Goal: Navigation & Orientation: Find specific page/section

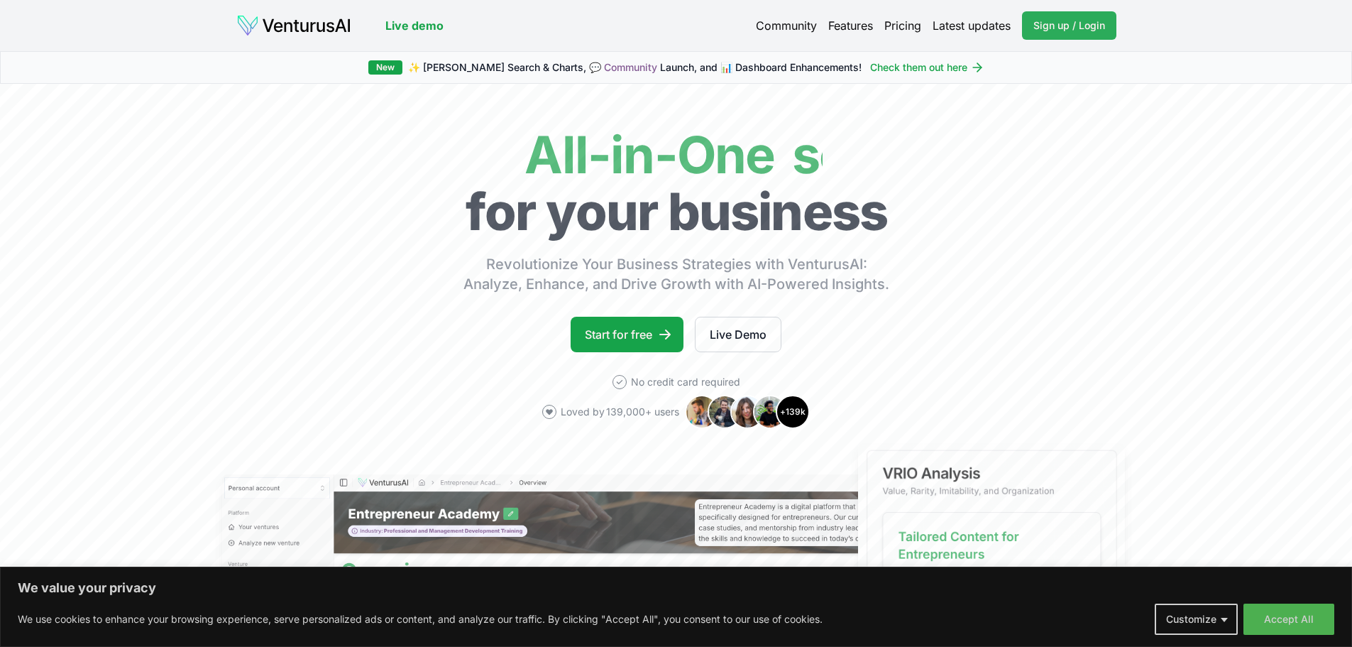
click at [1040, 32] on span "Sign up / Login" at bounding box center [1069, 25] width 72 height 14
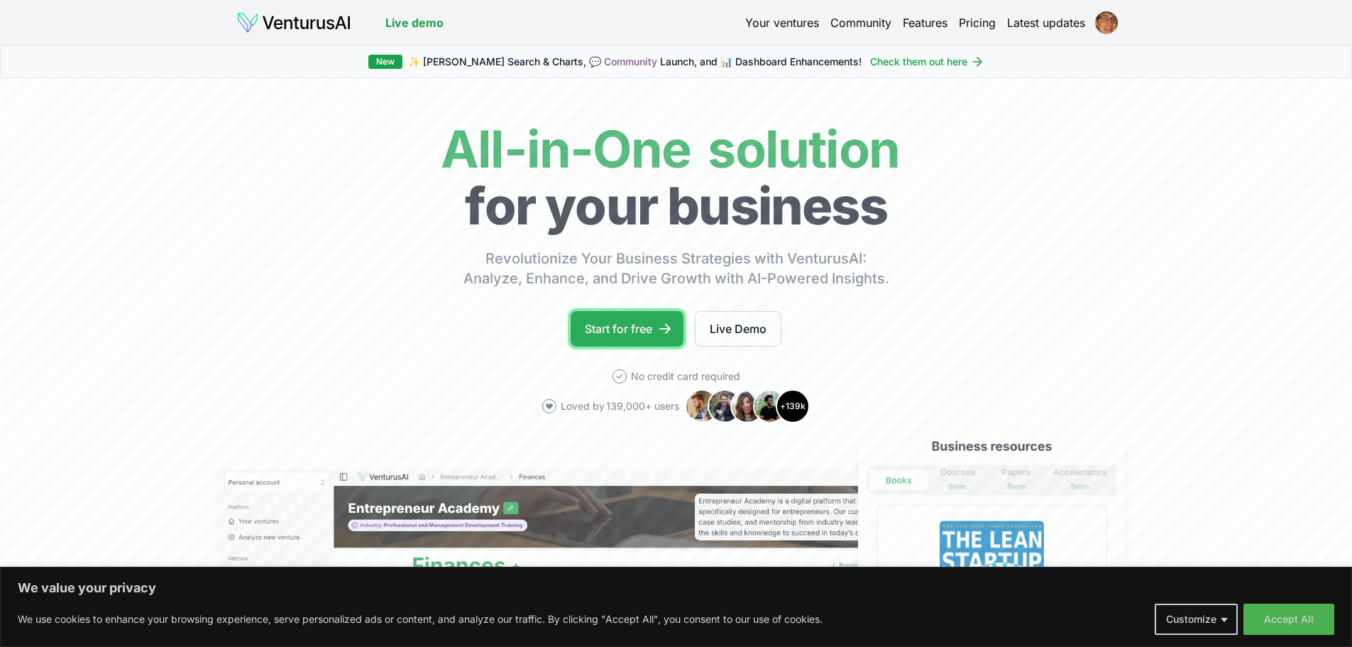
click at [629, 325] on link "Start for free" at bounding box center [627, 328] width 113 height 35
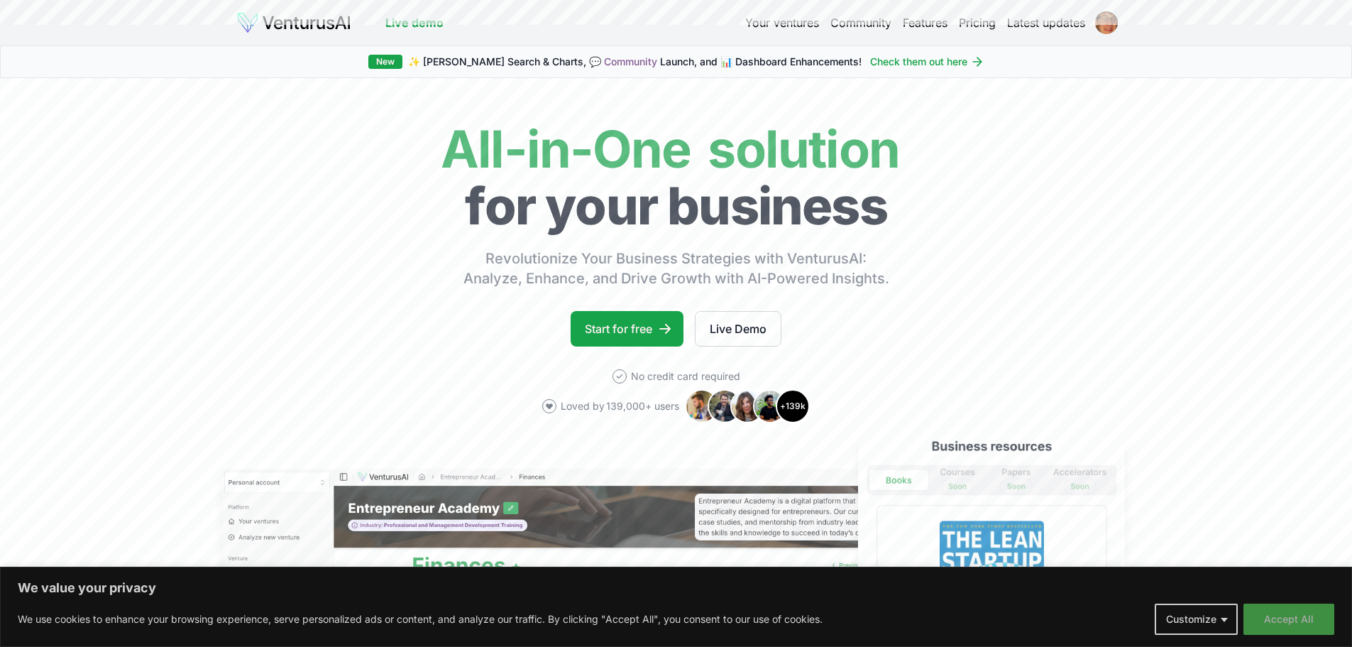
click at [1270, 619] on button "Accept All" at bounding box center [1288, 618] width 91 height 31
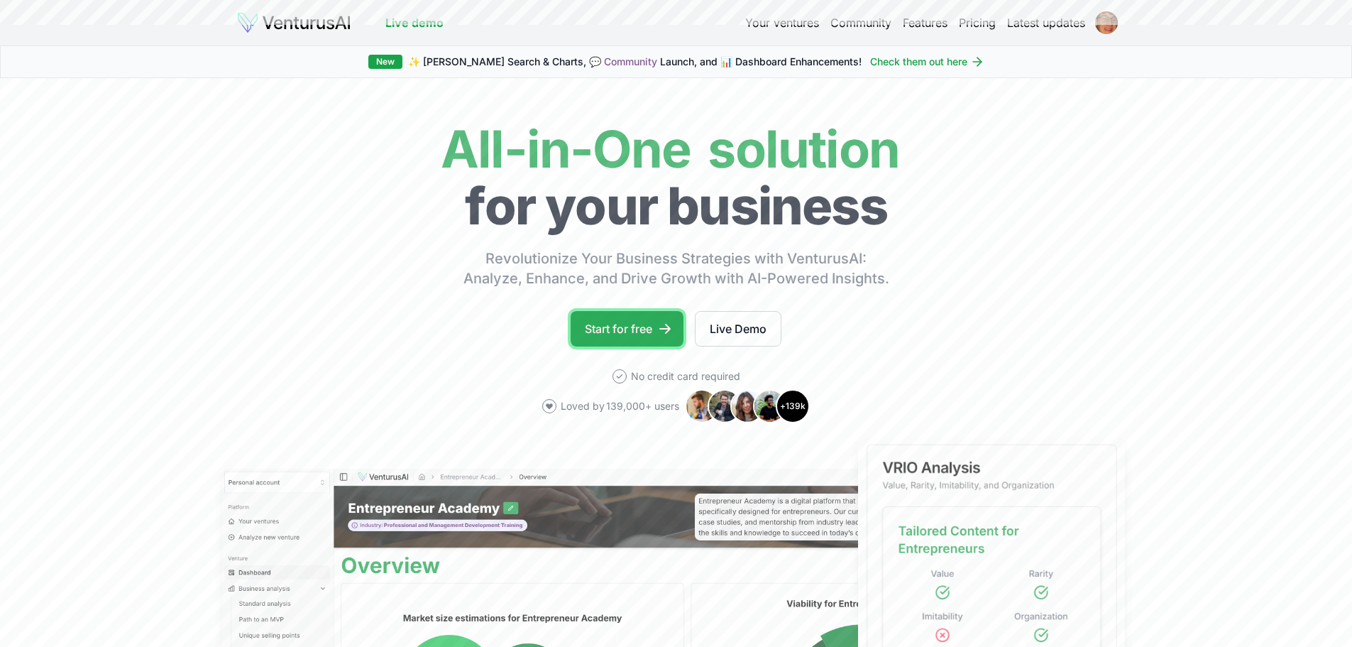
click at [649, 332] on link "Start for free" at bounding box center [627, 328] width 113 height 35
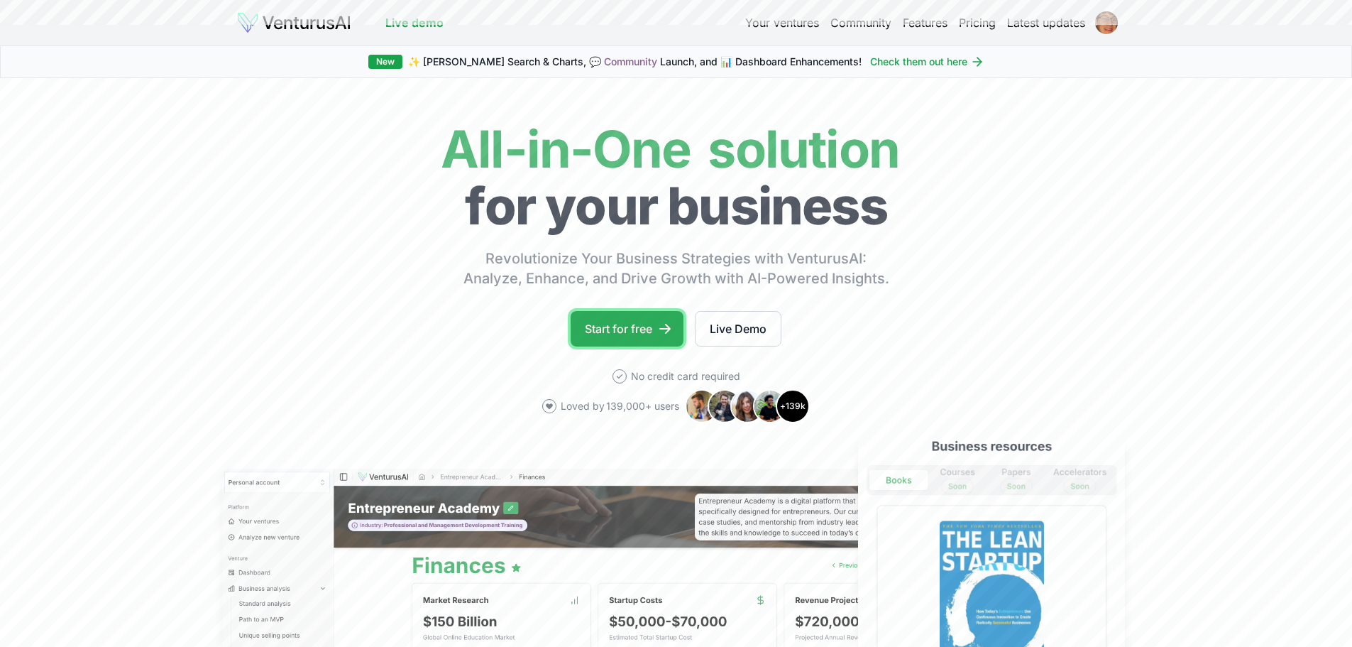
click at [618, 326] on link "Start for free" at bounding box center [627, 328] width 113 height 35
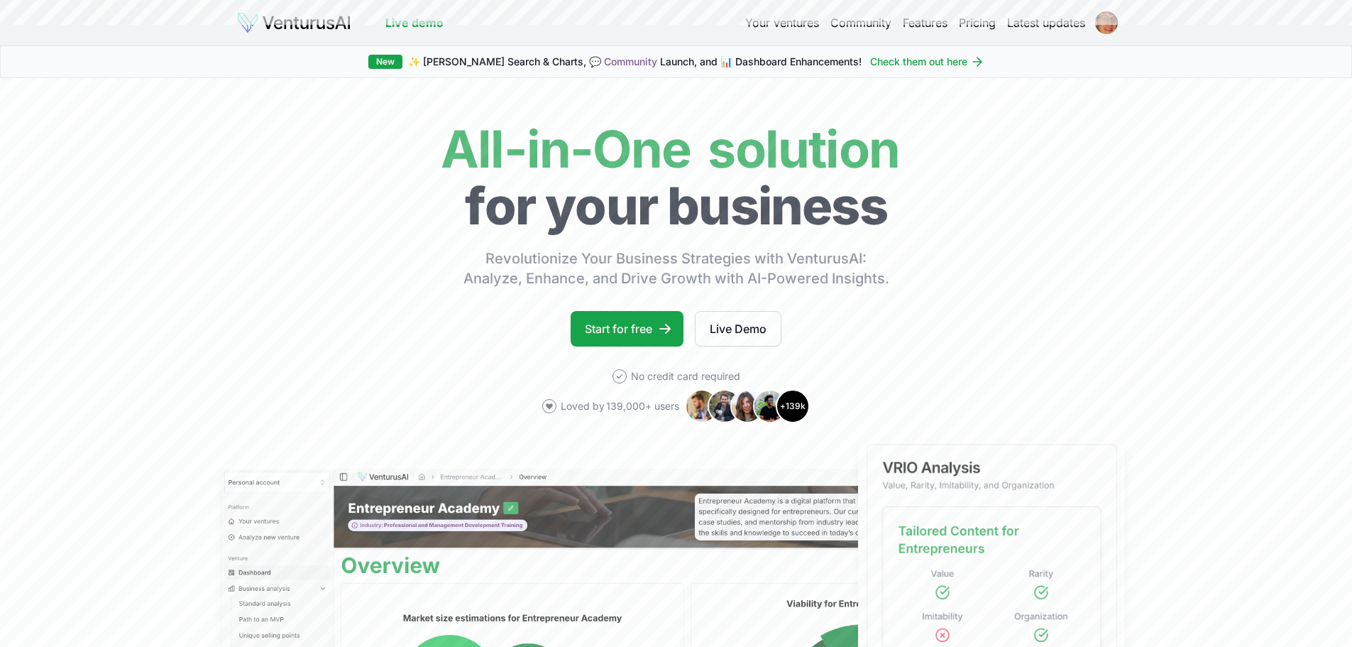
click at [764, 25] on link "Your ventures" at bounding box center [782, 22] width 74 height 17
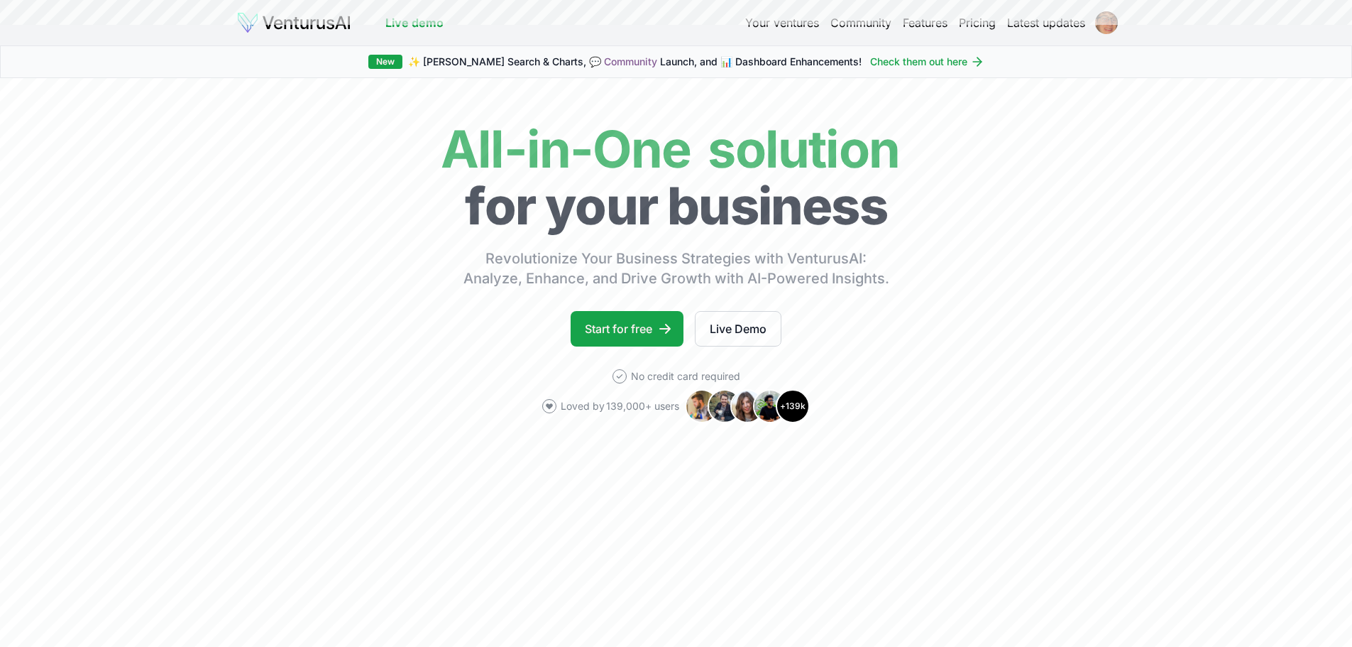
click at [1105, 27] on html "We value your privacy We use cookies to enhance your browsing experience, serve…" at bounding box center [676, 323] width 1352 height 647
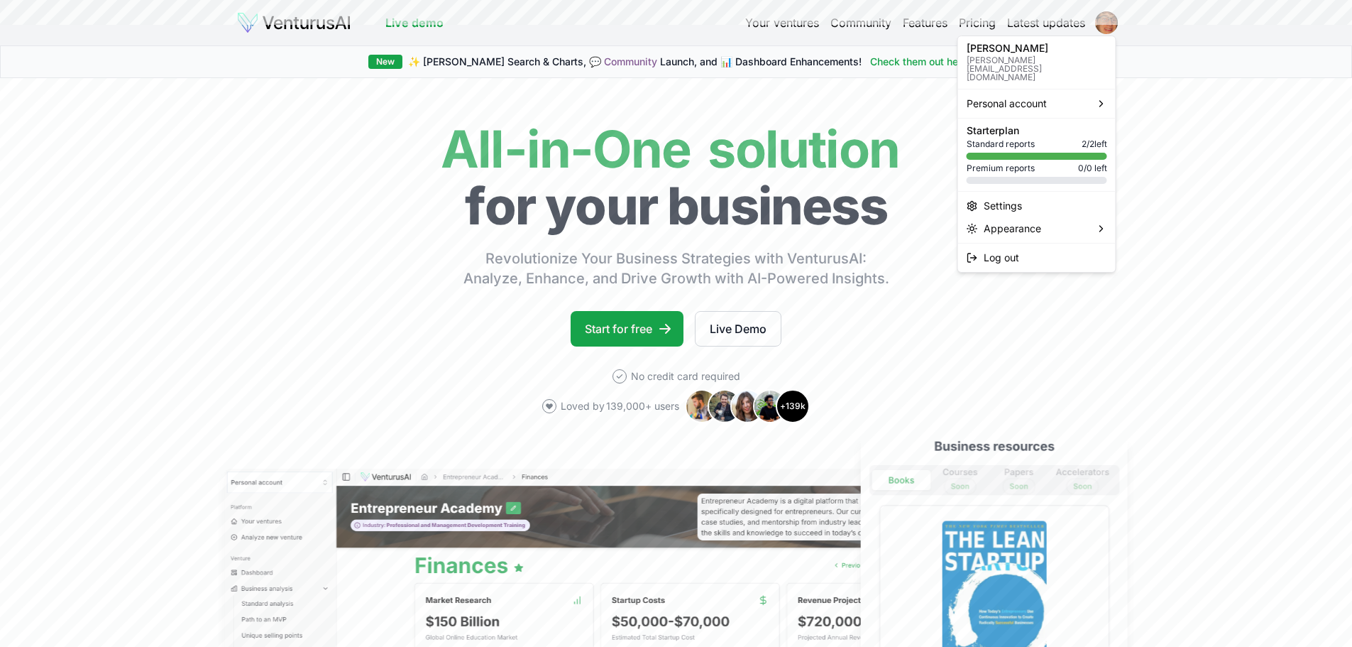
click at [757, 21] on html "We value your privacy We use cookies to enhance your browsing experience, serve…" at bounding box center [676, 323] width 1352 height 647
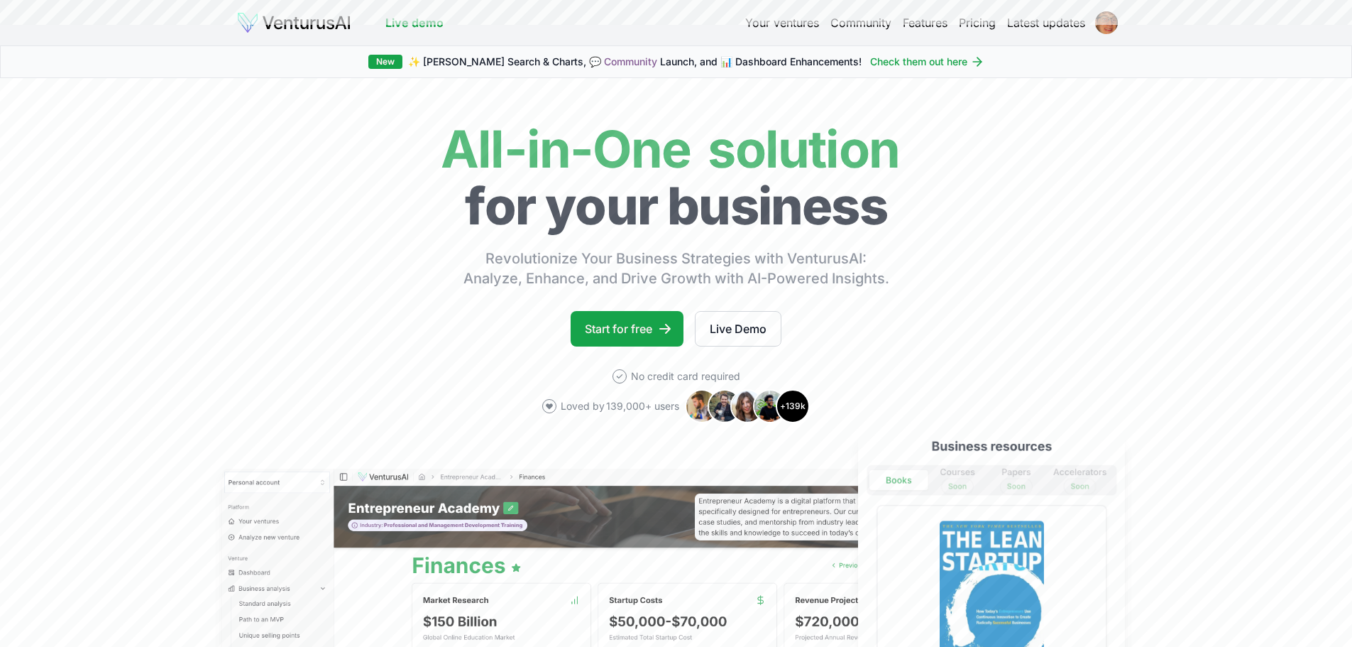
click at [791, 28] on link "Your ventures" at bounding box center [782, 22] width 74 height 17
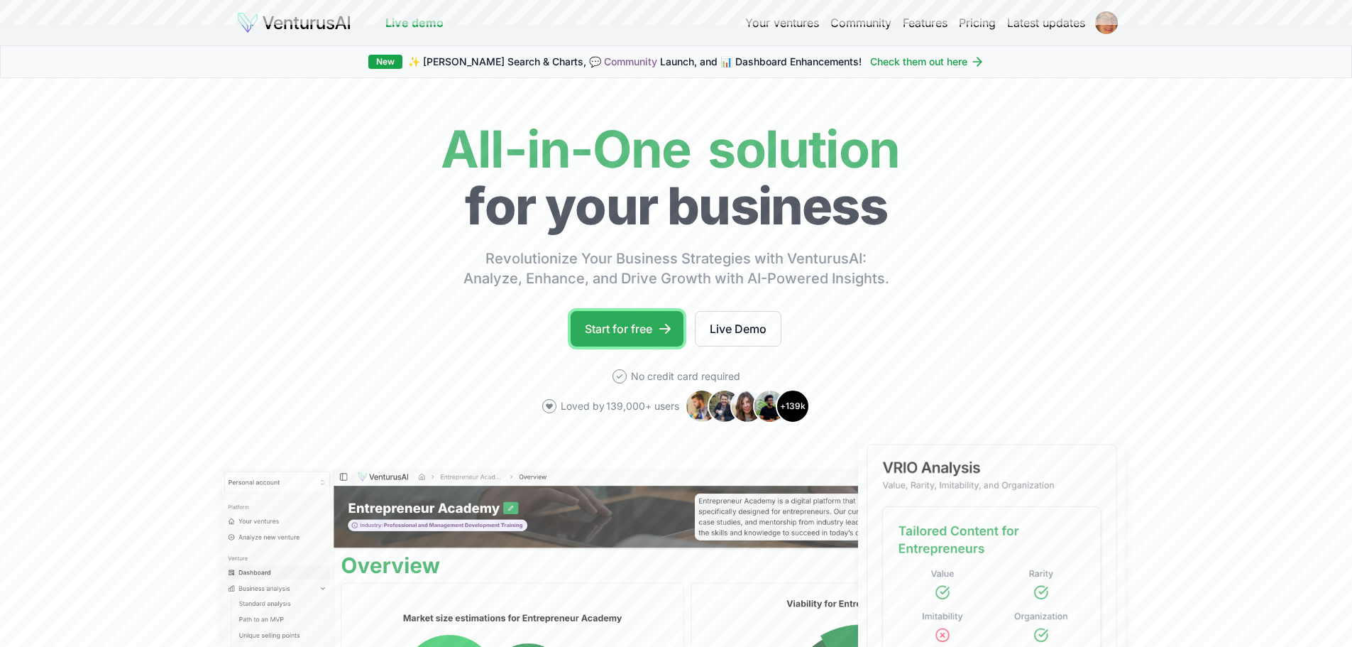
click at [654, 340] on link "Start for free" at bounding box center [627, 328] width 113 height 35
click at [650, 319] on link "Start for free" at bounding box center [627, 328] width 113 height 35
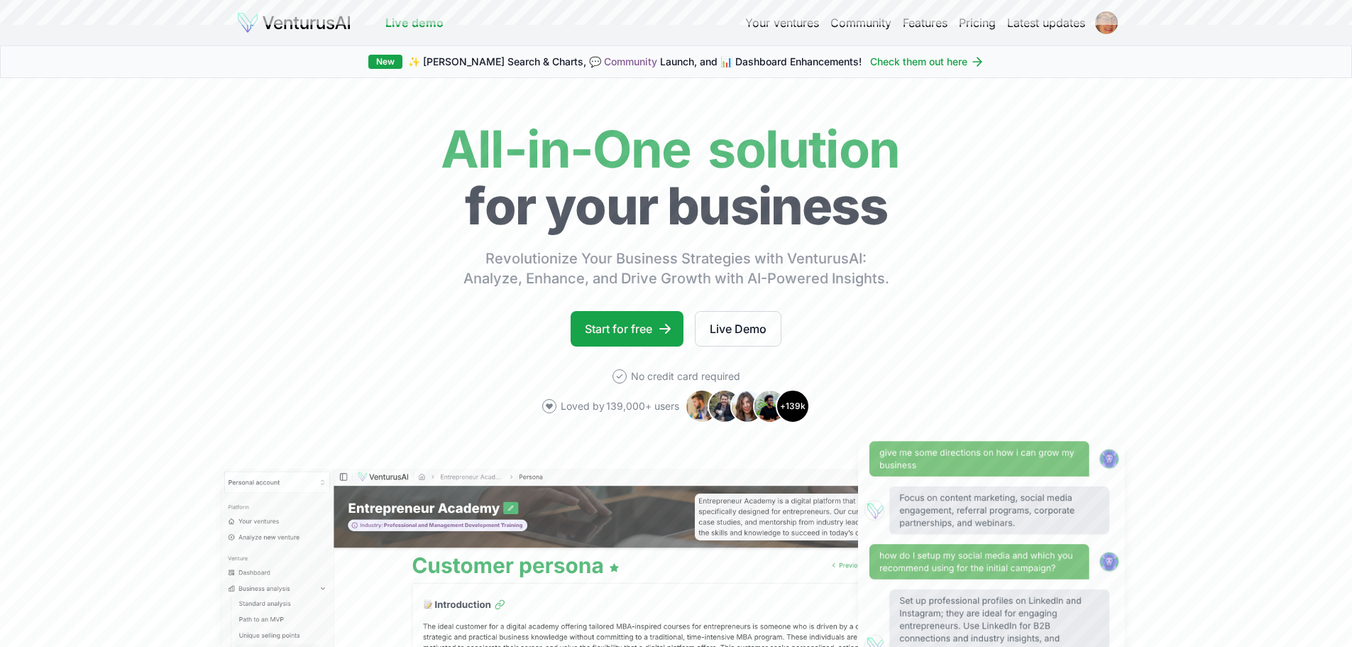
click at [971, 30] on link "Pricing" at bounding box center [977, 22] width 37 height 17
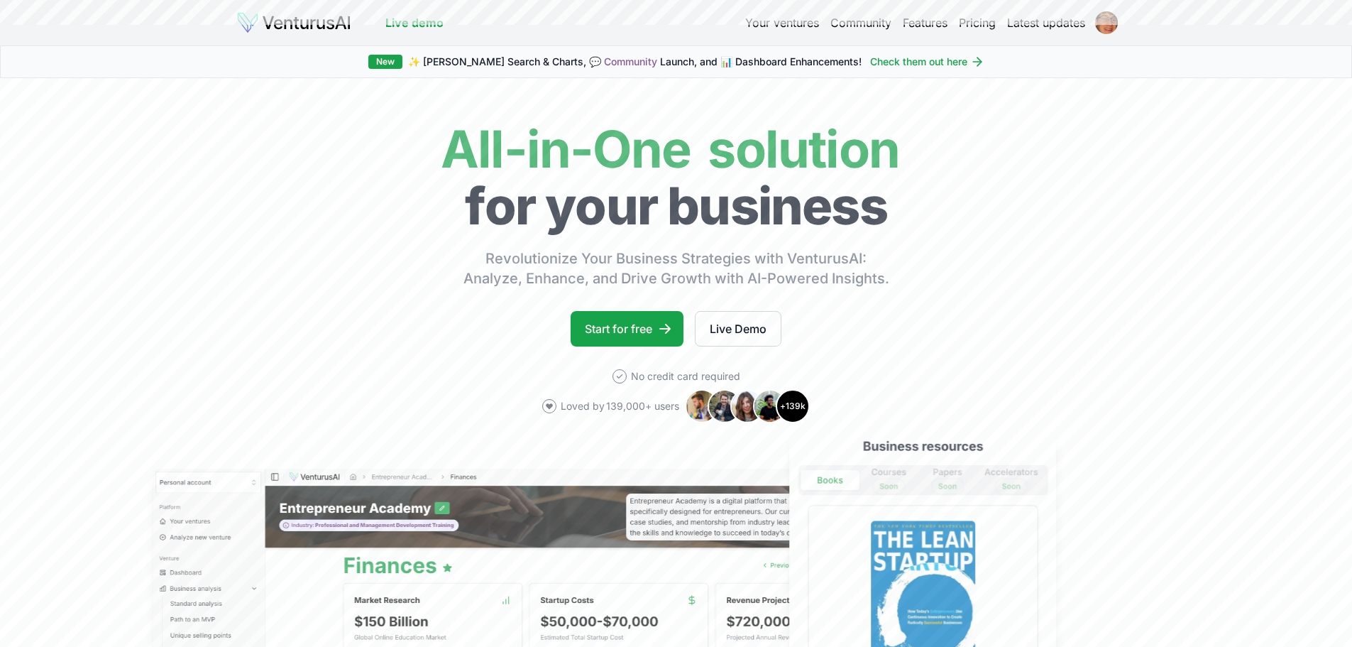
click at [419, 27] on link "Live demo" at bounding box center [414, 22] width 58 height 17
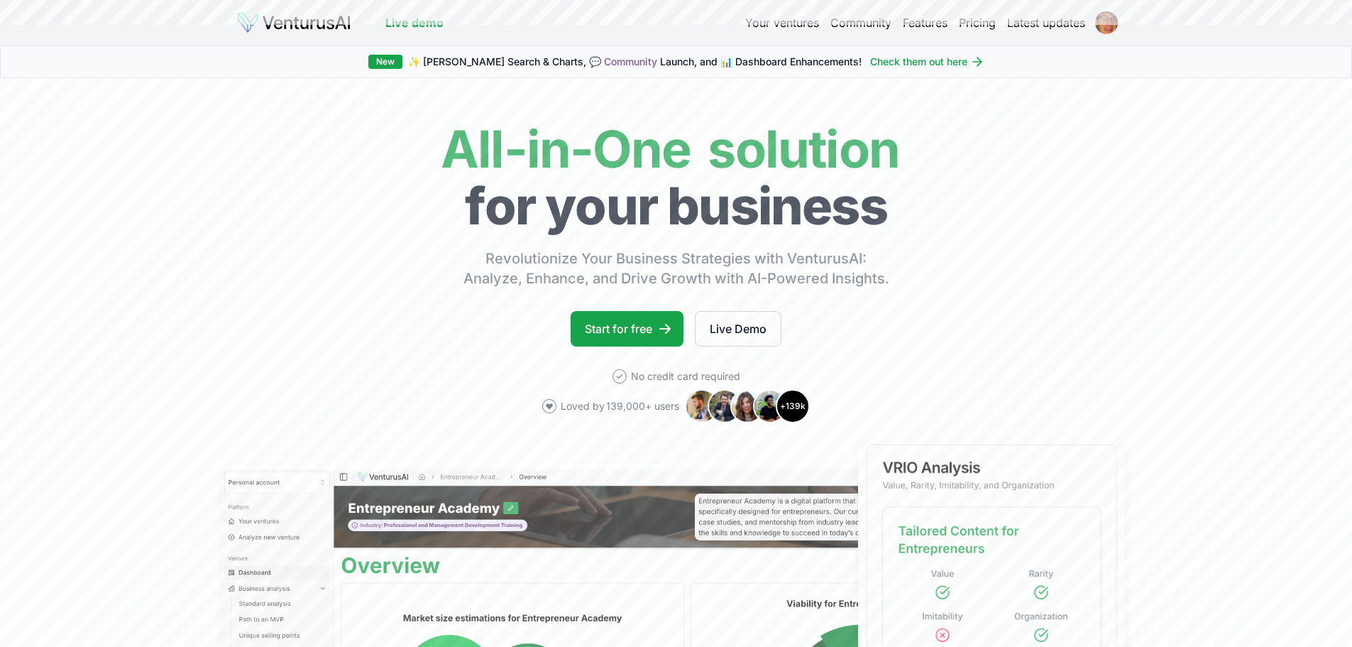
click at [420, 27] on link "Live demo" at bounding box center [414, 22] width 58 height 17
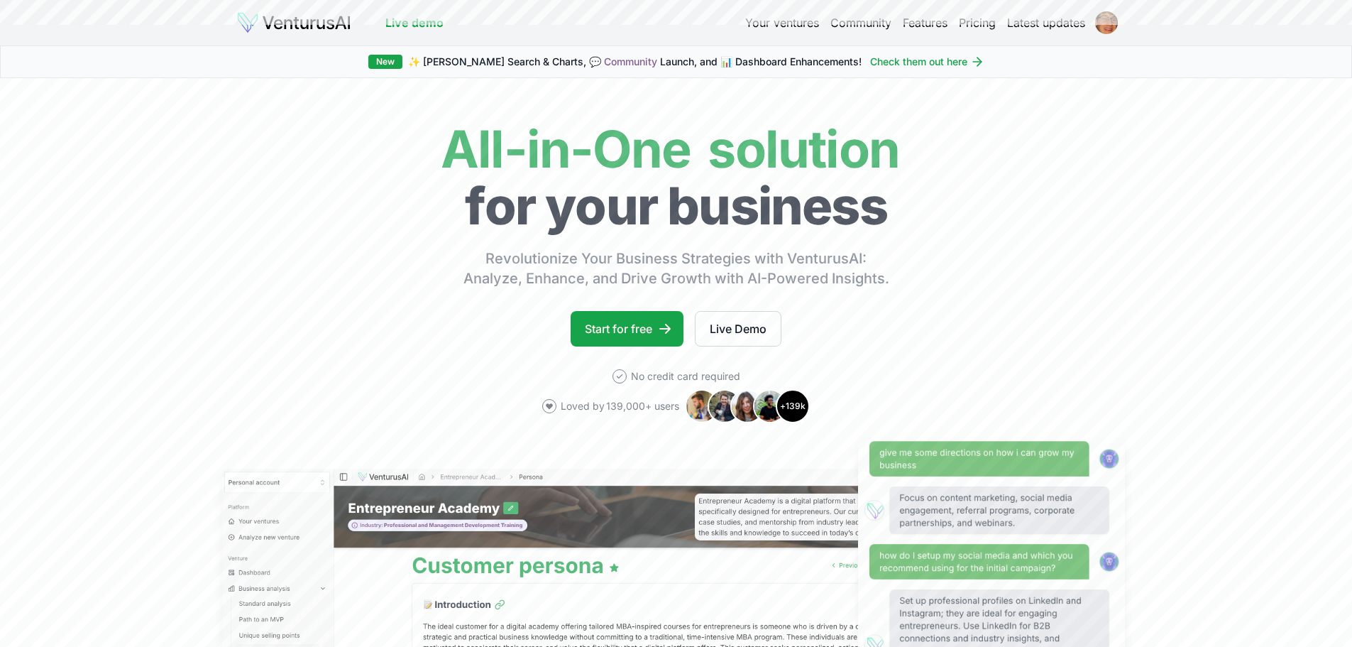
click at [754, 28] on link "Your ventures" at bounding box center [782, 22] width 74 height 17
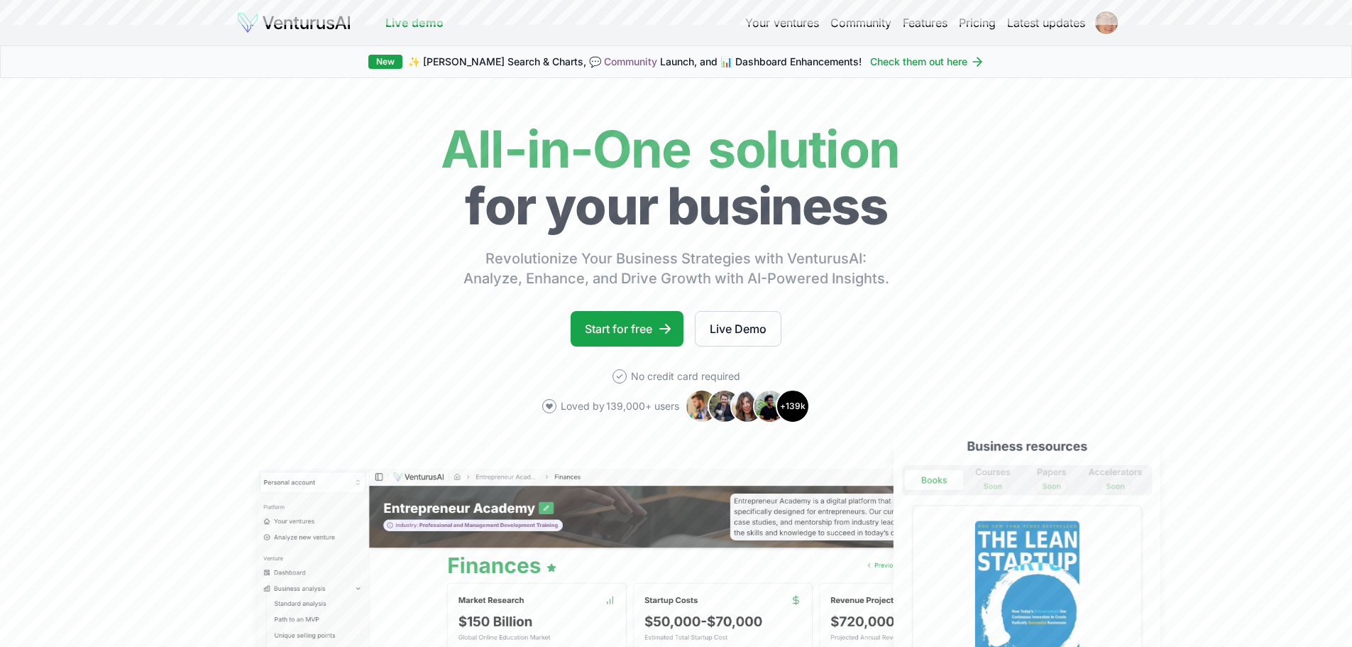
click at [1109, 29] on html "We value your privacy We use cookies to enhance your browsing experience, serve…" at bounding box center [676, 323] width 1352 height 647
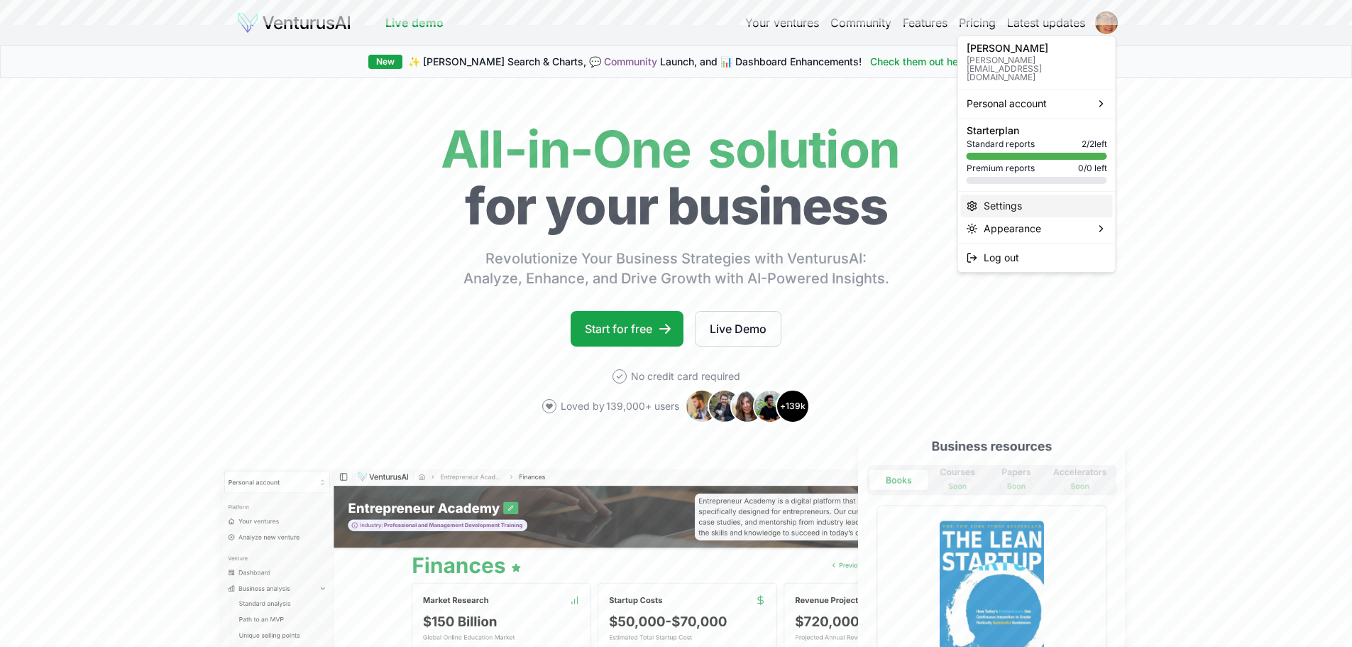
click at [1032, 199] on div "Settings" at bounding box center [1037, 205] width 152 height 23
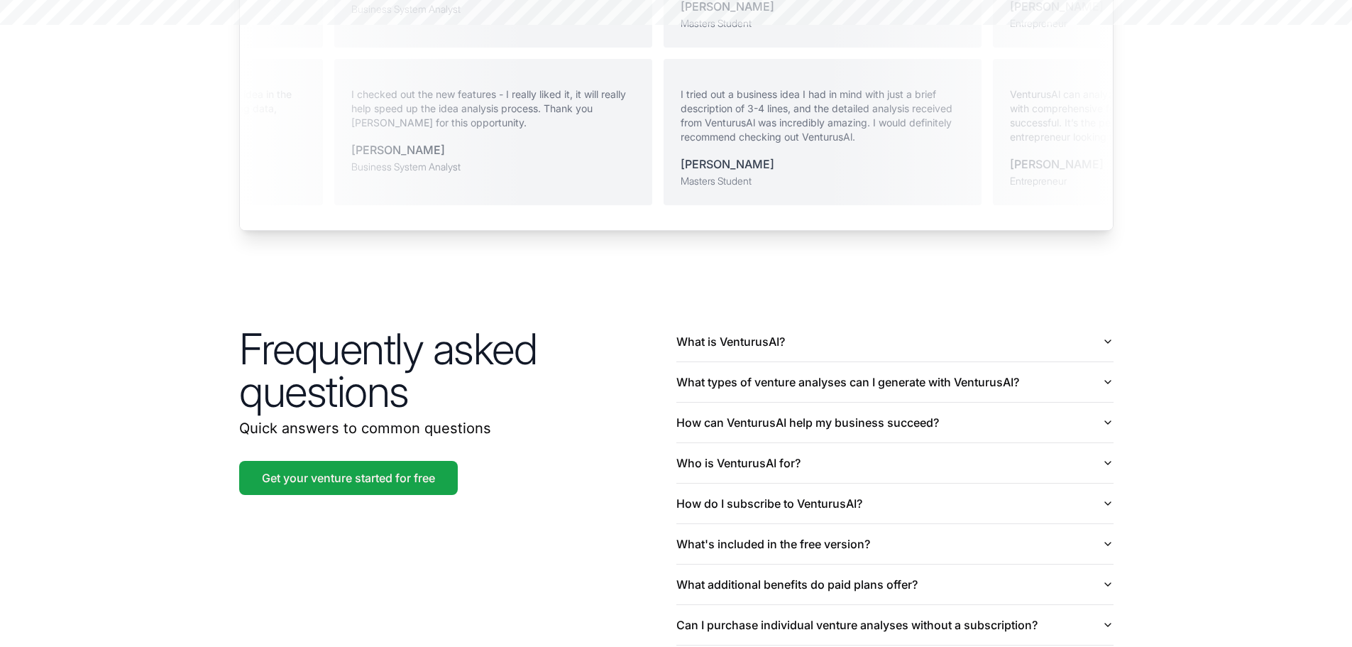
scroll to position [3309, 0]
